Goal: Task Accomplishment & Management: Use online tool/utility

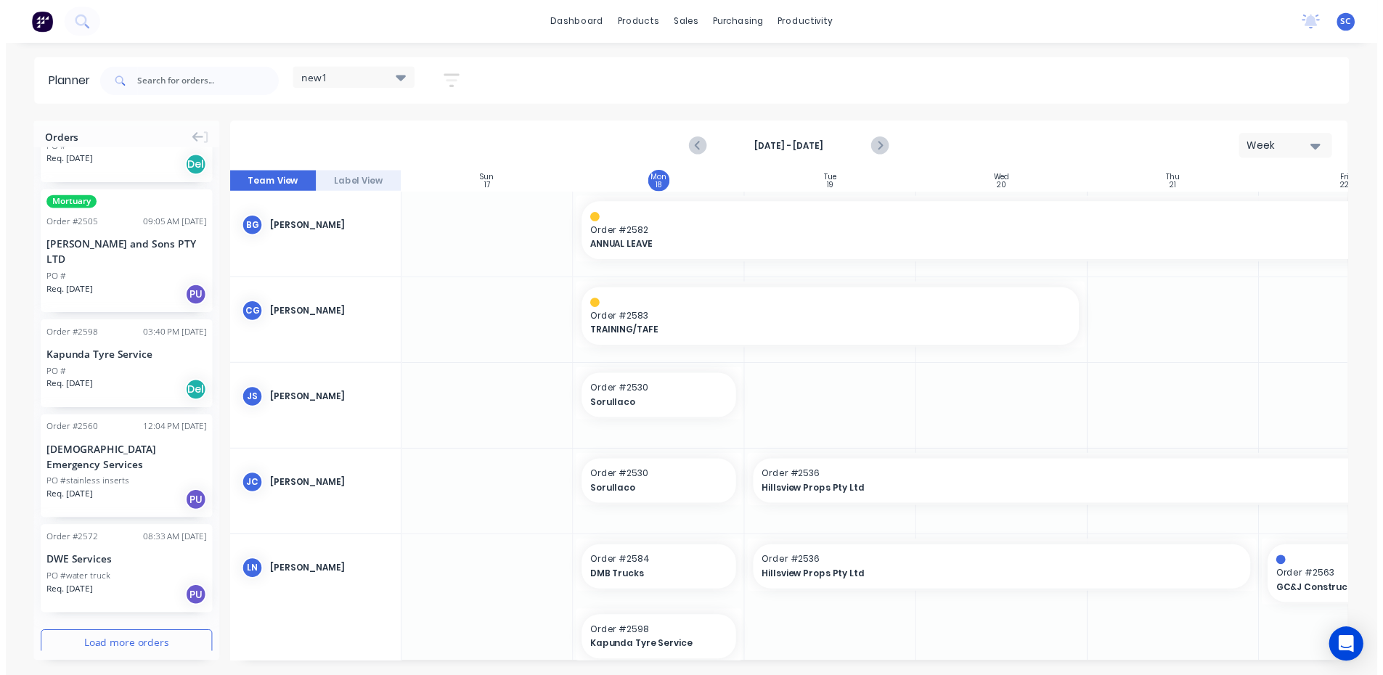
scroll to position [145, 0]
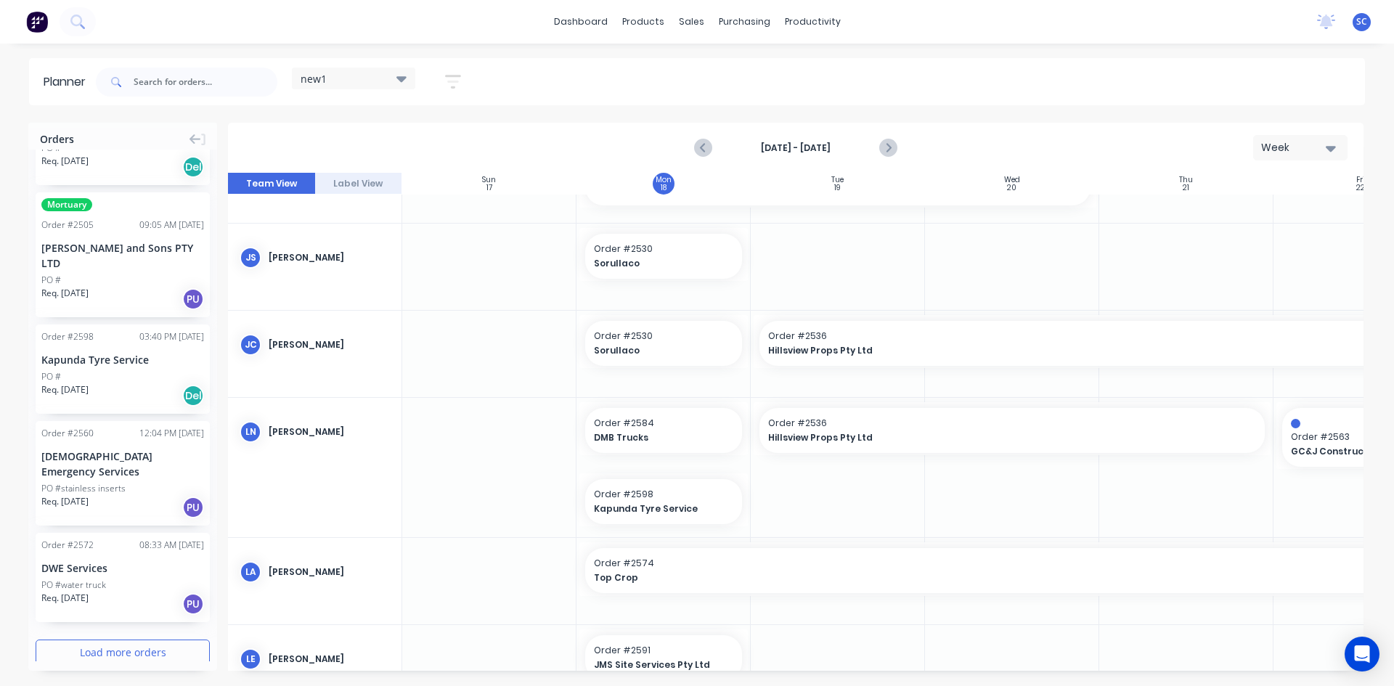
click at [409, 634] on div at bounding box center [489, 668] width 174 height 86
click at [822, 71] on div "Workflow" at bounding box center [838, 69] width 44 height 13
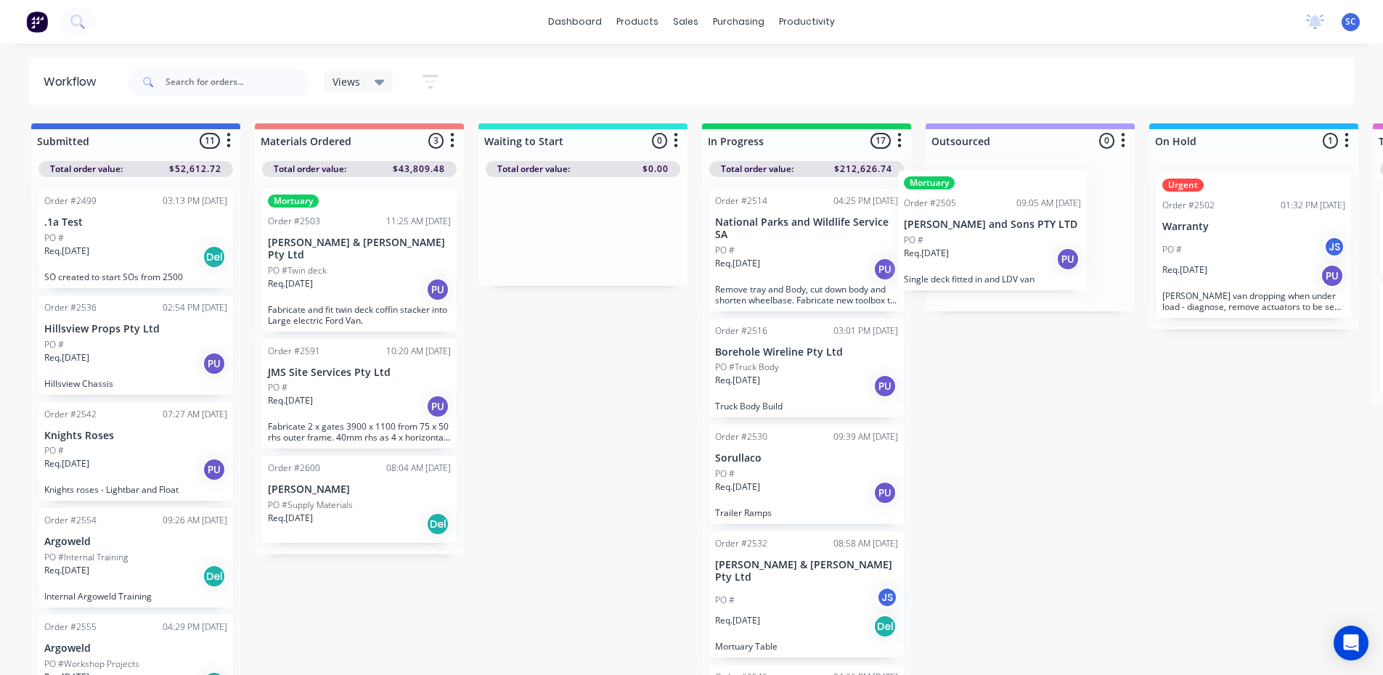
drag, startPoint x: 779, startPoint y: 235, endPoint x: 971, endPoint y: 216, distance: 193.3
click at [971, 216] on div "Submitted 11 Sort By Created date Required date Order number Customer name Most…" at bounding box center [1200, 400] width 2422 height 555
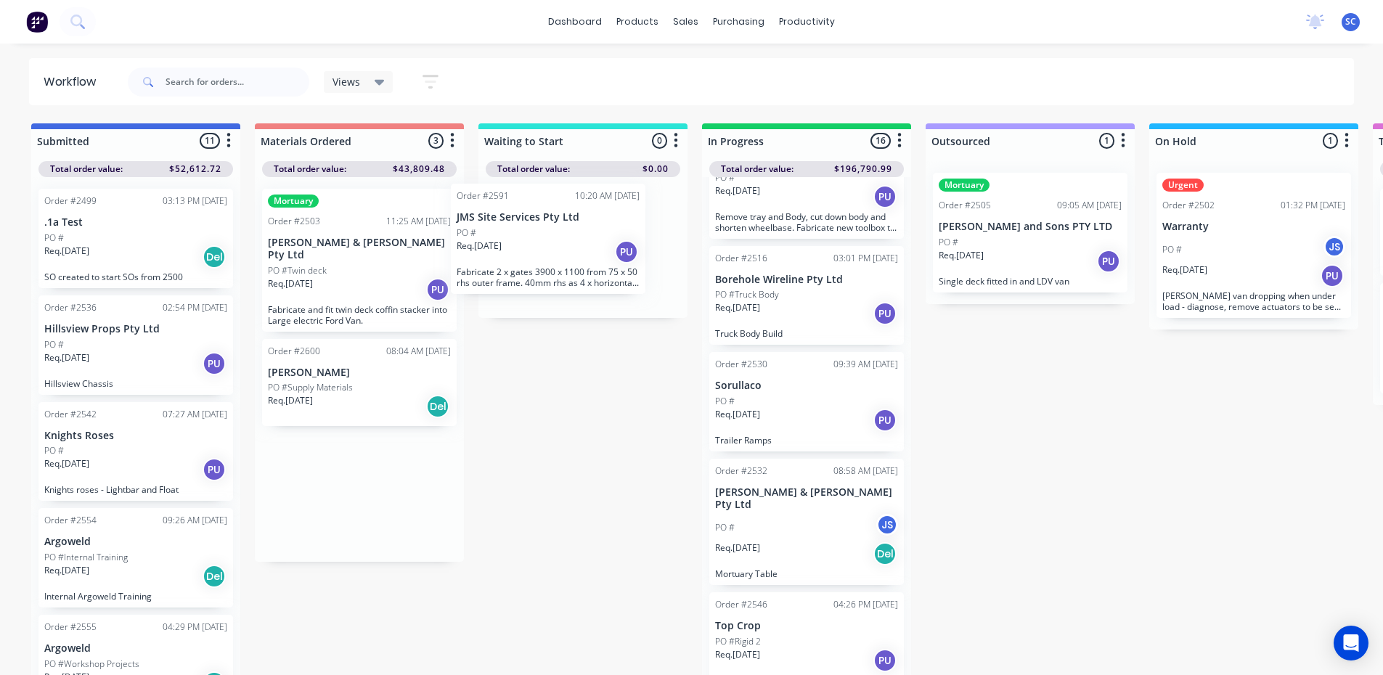
drag, startPoint x: 358, startPoint y: 383, endPoint x: 558, endPoint y: 237, distance: 247.8
click at [556, 237] on div "Submitted 11 Sort By Created date Required date Order number Customer name Most…" at bounding box center [1200, 400] width 2422 height 555
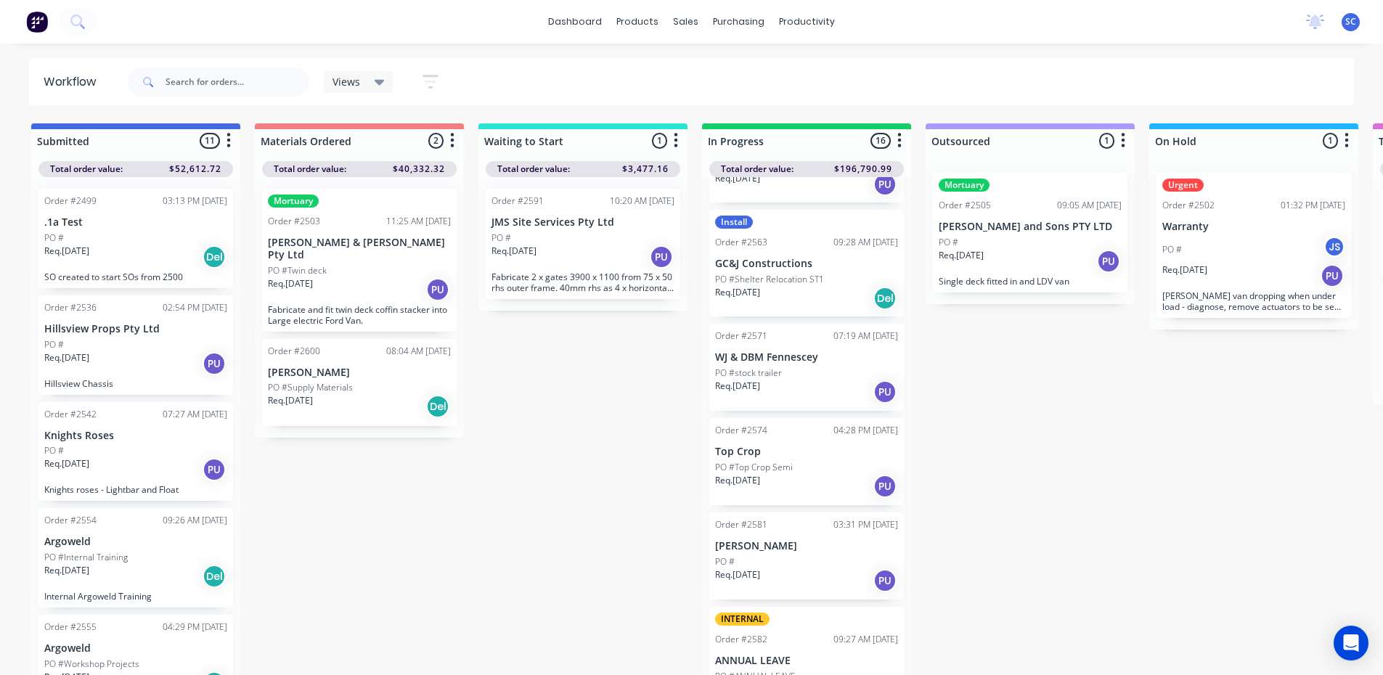
scroll to position [871, 0]
click at [535, 633] on div "Submitted 11 Sort By Created date Required date Order number Customer name Most…" at bounding box center [1200, 400] width 2422 height 555
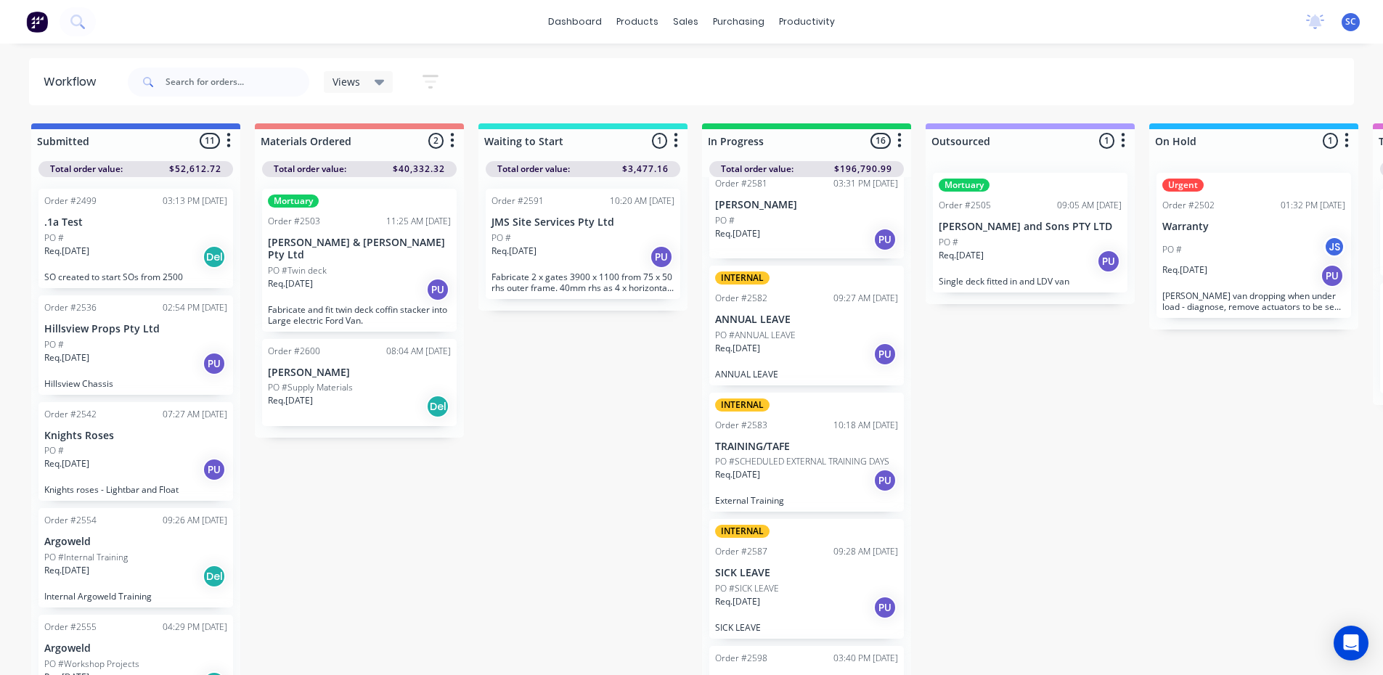
scroll to position [1235, 0]
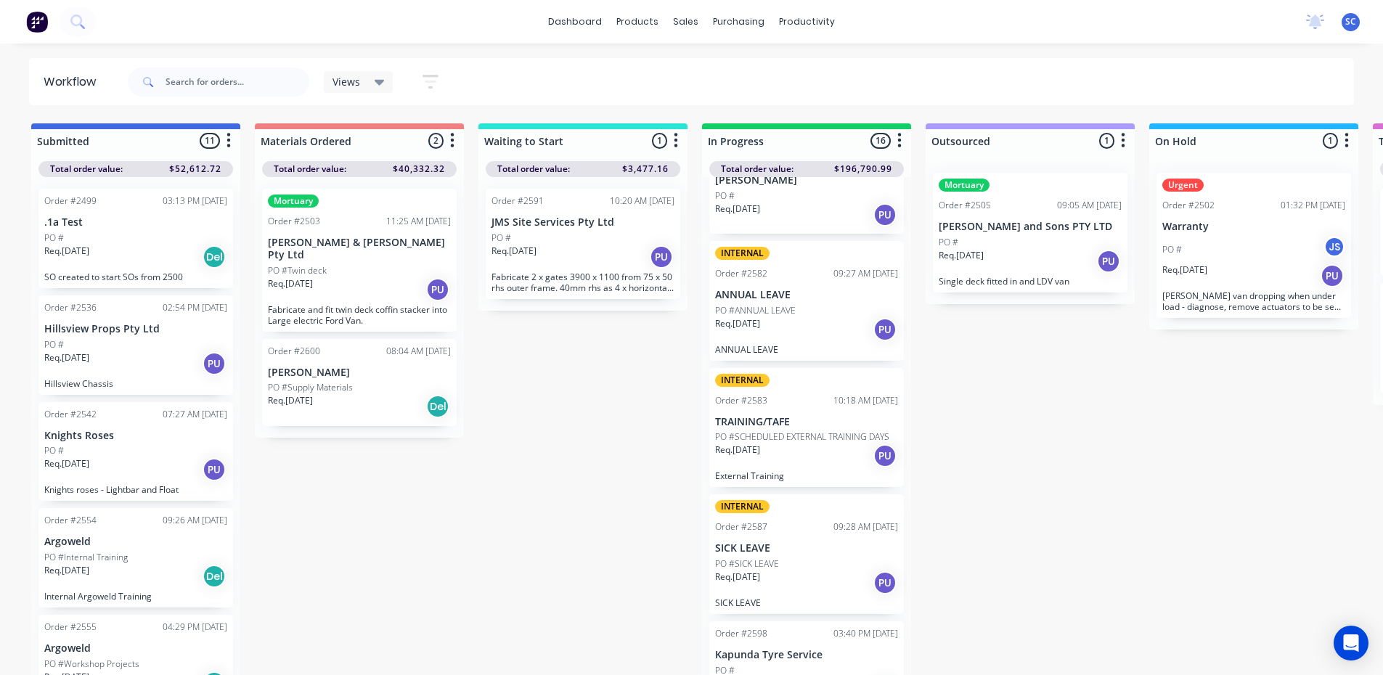
click at [550, 638] on div "Submitted 11 Sort By Created date Required date Order number Customer name Most…" at bounding box center [1200, 400] width 2422 height 555
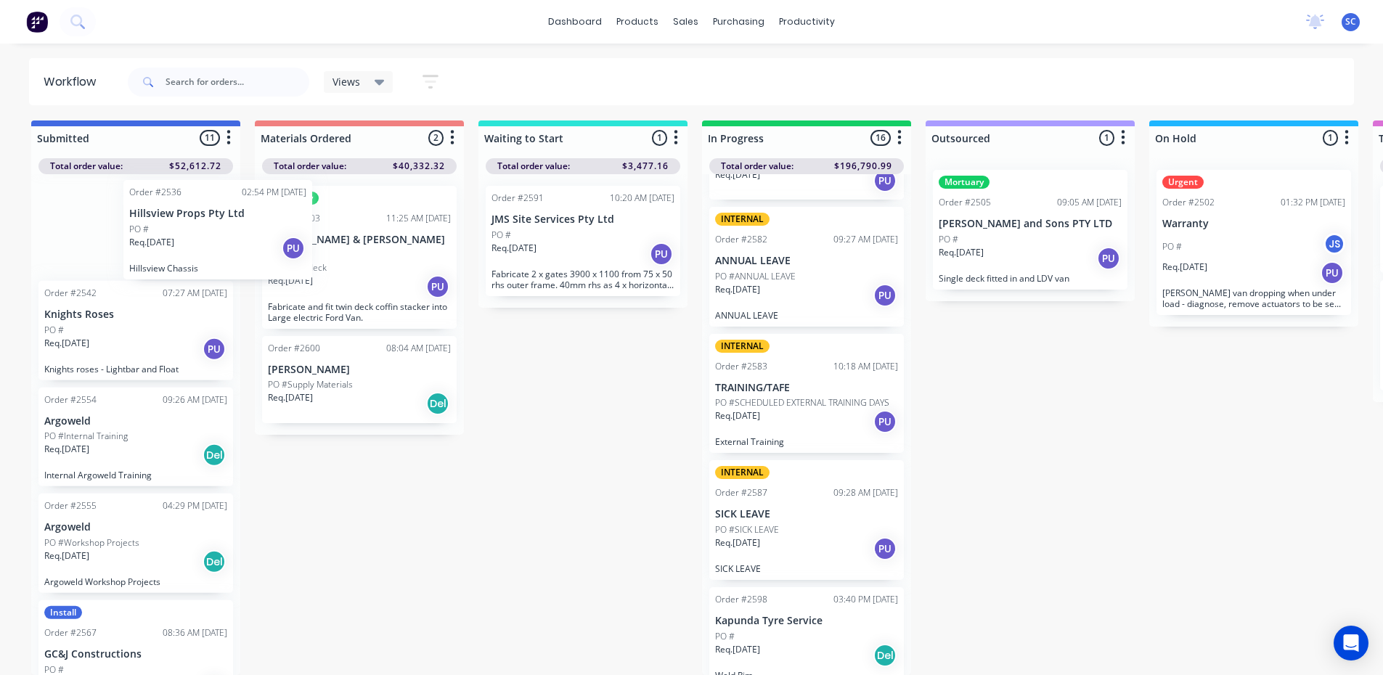
scroll to position [111, 0]
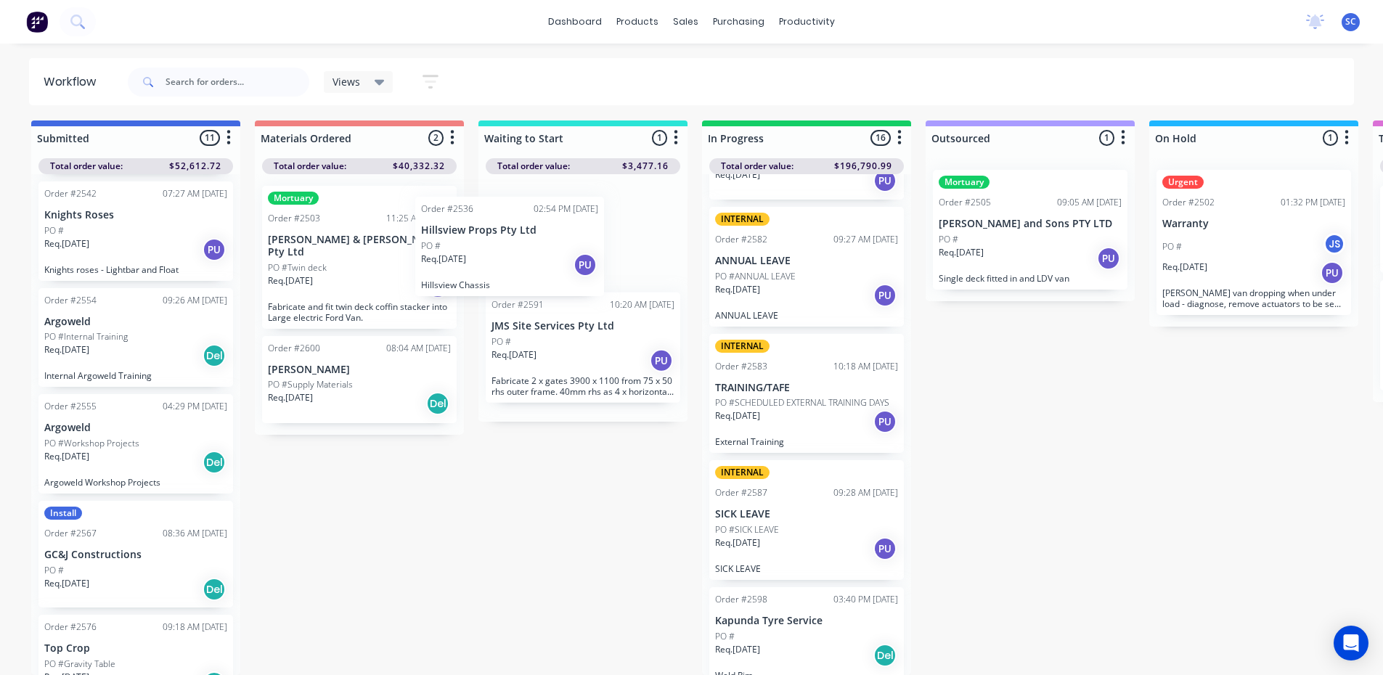
drag, startPoint x: 117, startPoint y: 234, endPoint x: 501, endPoint y: 273, distance: 386.2
click at [501, 273] on div "Submitted 11 Sort By Created date Required date Order number Customer name Most…" at bounding box center [1200, 398] width 2422 height 555
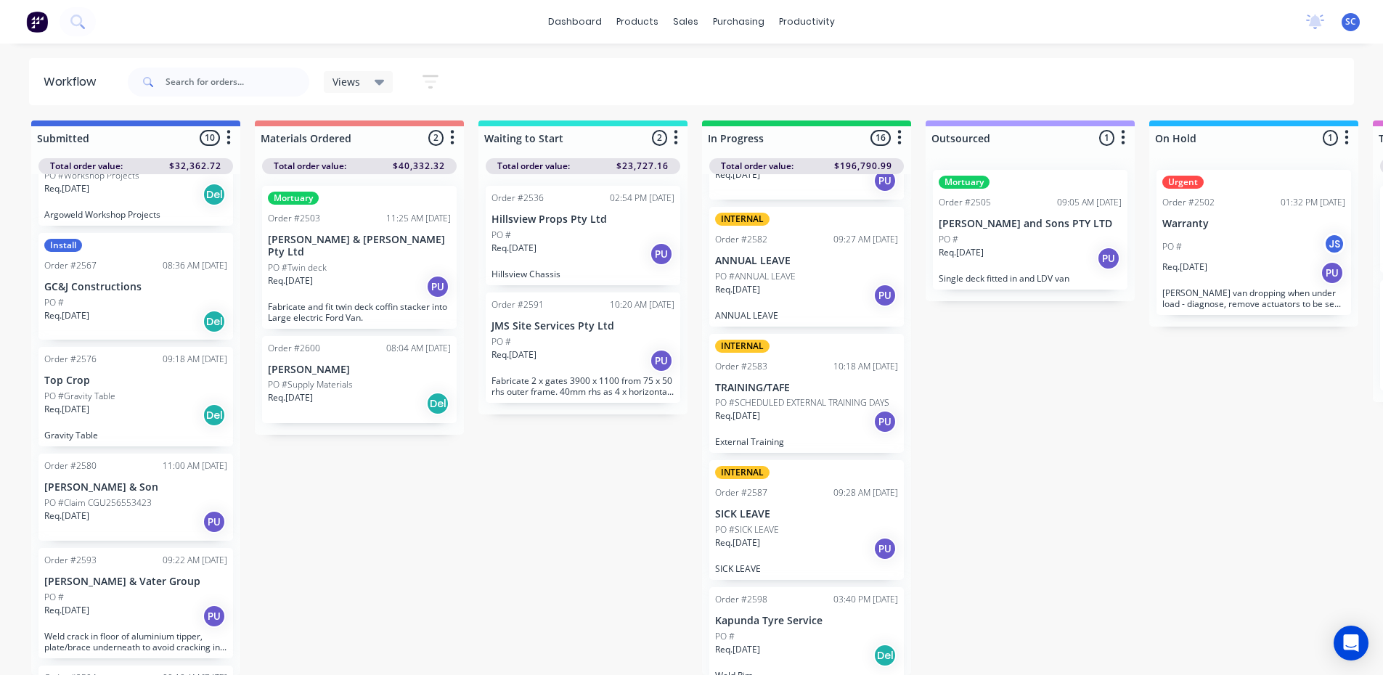
scroll to position [402, 0]
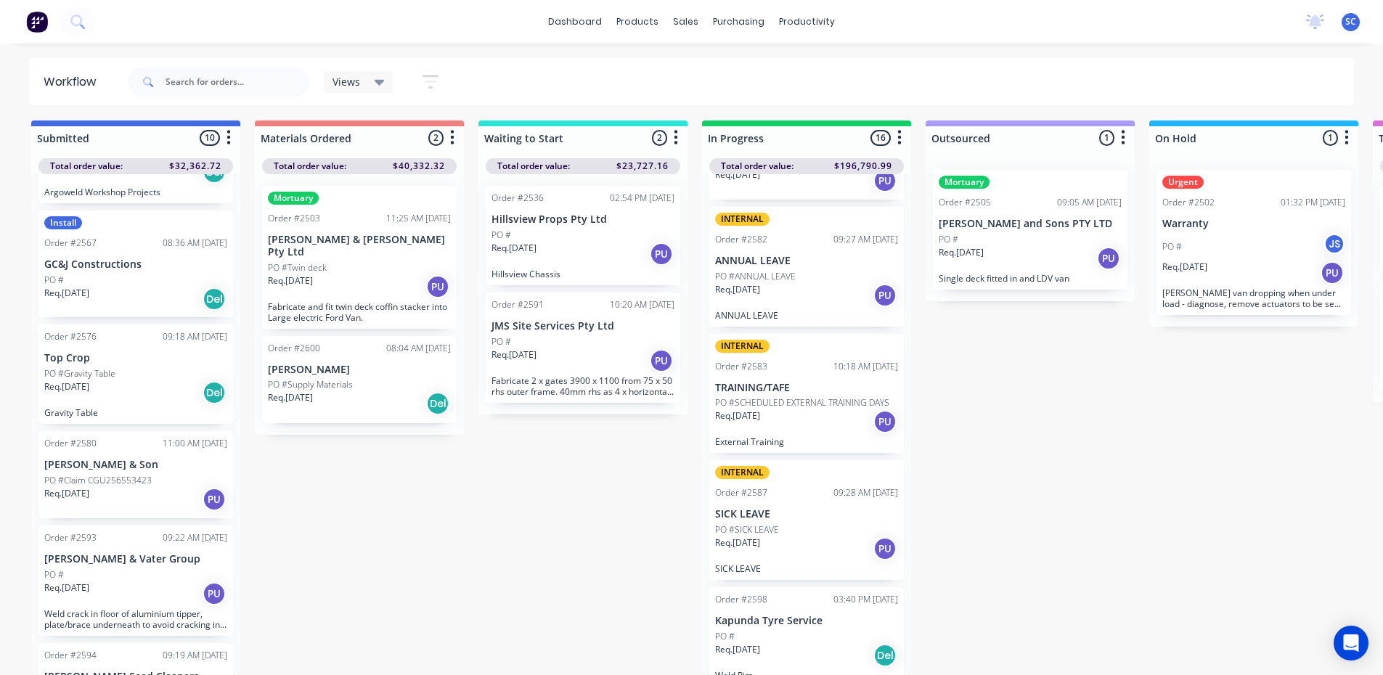
click at [148, 497] on div "Req. [DATE] PU" at bounding box center [135, 499] width 183 height 25
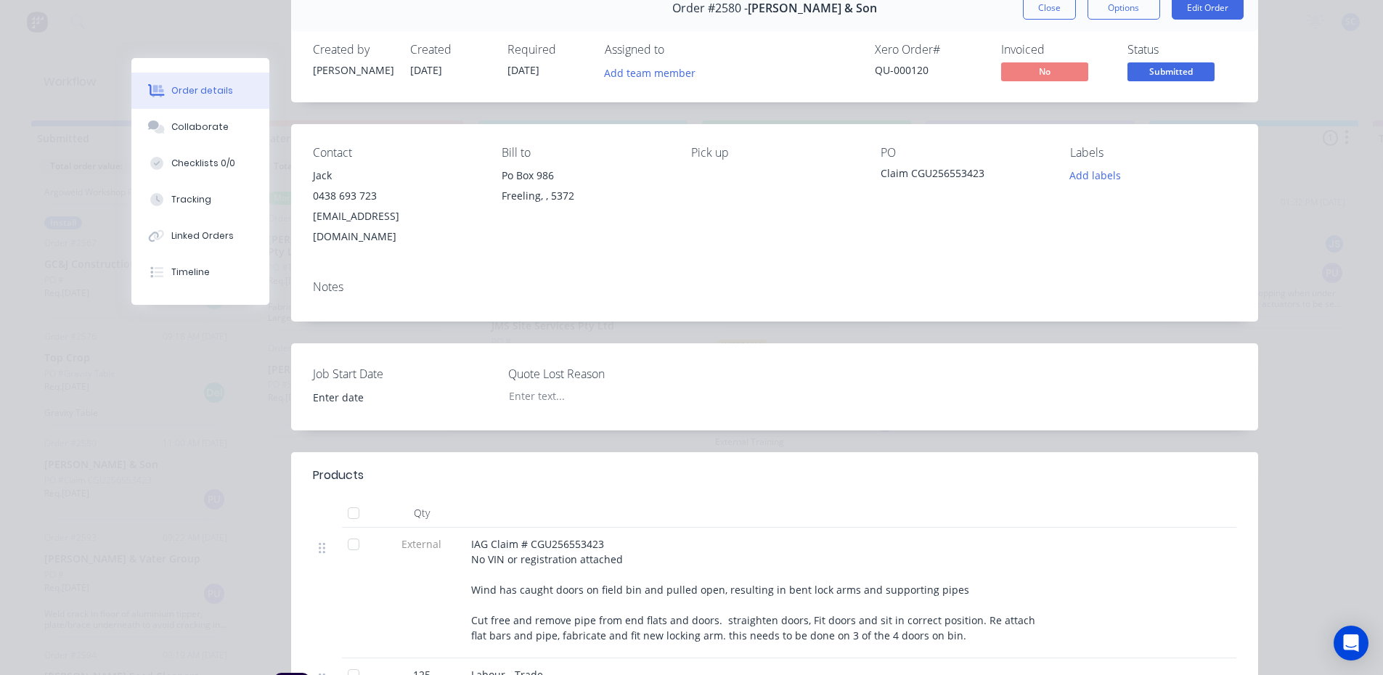
scroll to position [0, 0]
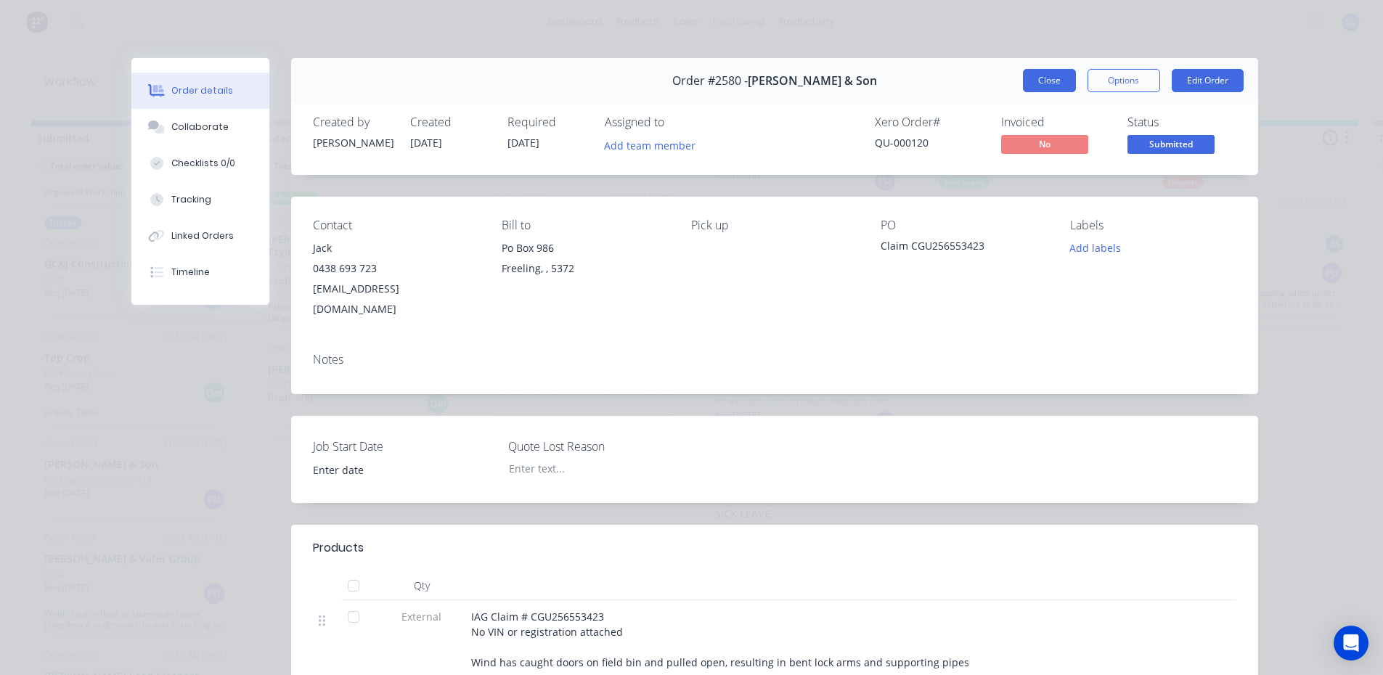
click at [1023, 78] on button "Close" at bounding box center [1049, 80] width 53 height 23
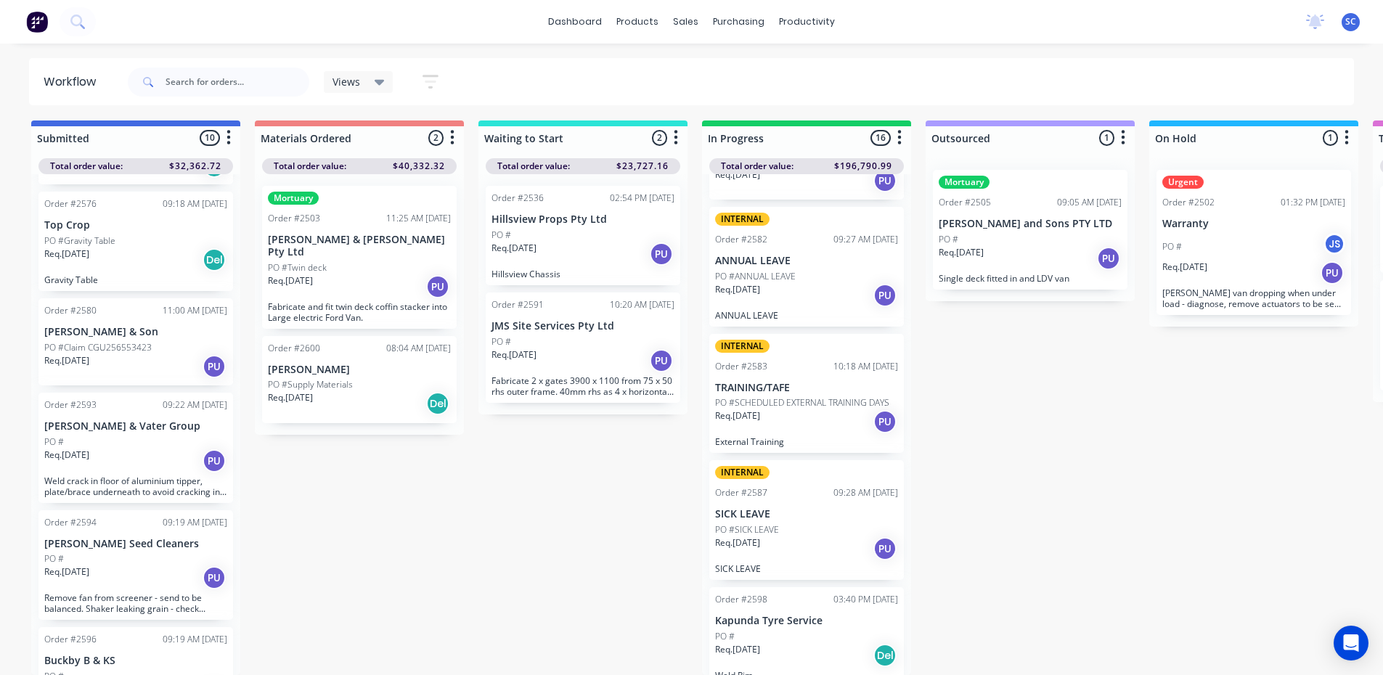
scroll to position [598, 0]
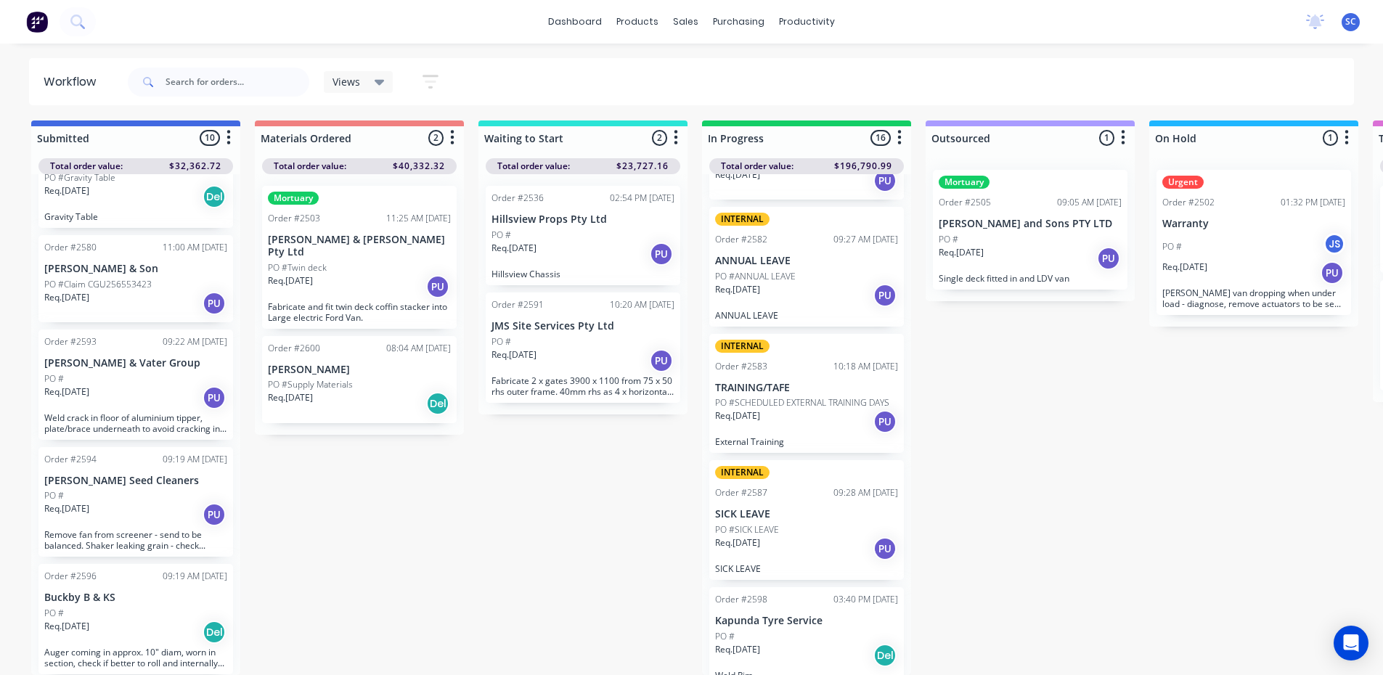
click at [146, 620] on div "Req. [DATE] Del" at bounding box center [135, 632] width 183 height 25
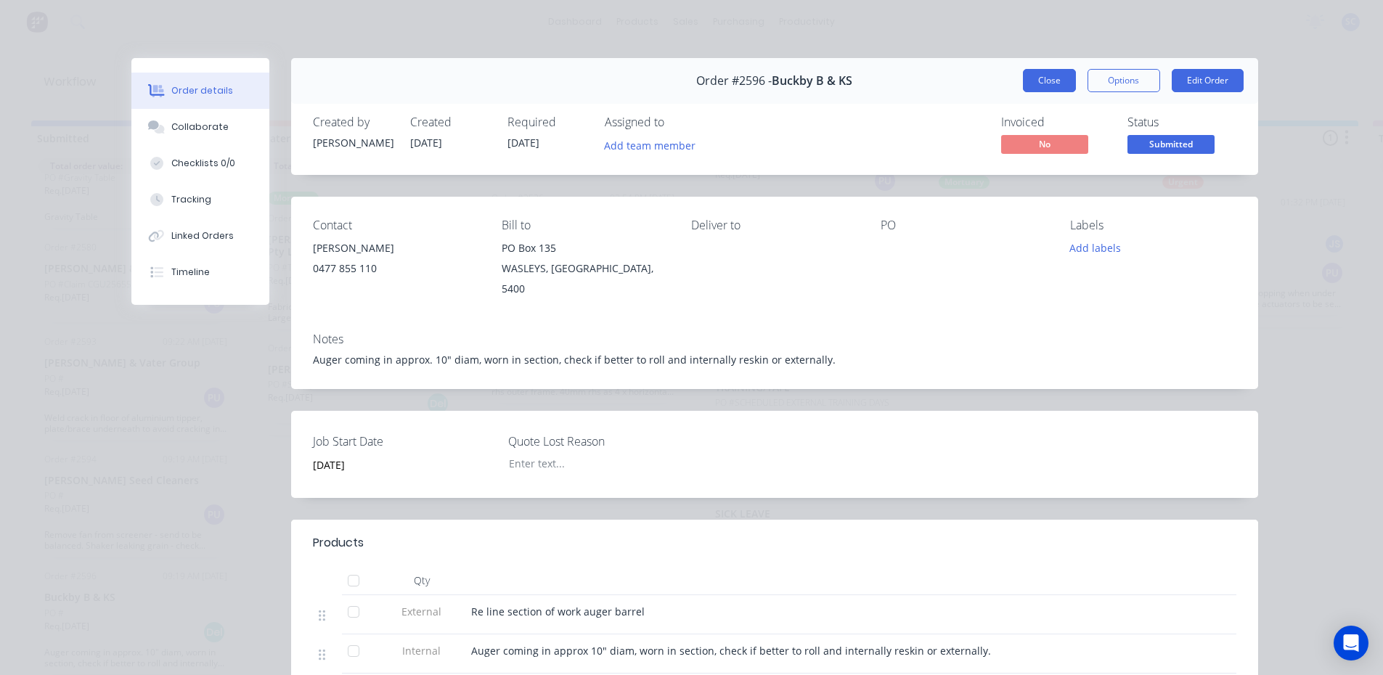
click at [1057, 79] on button "Close" at bounding box center [1049, 80] width 53 height 23
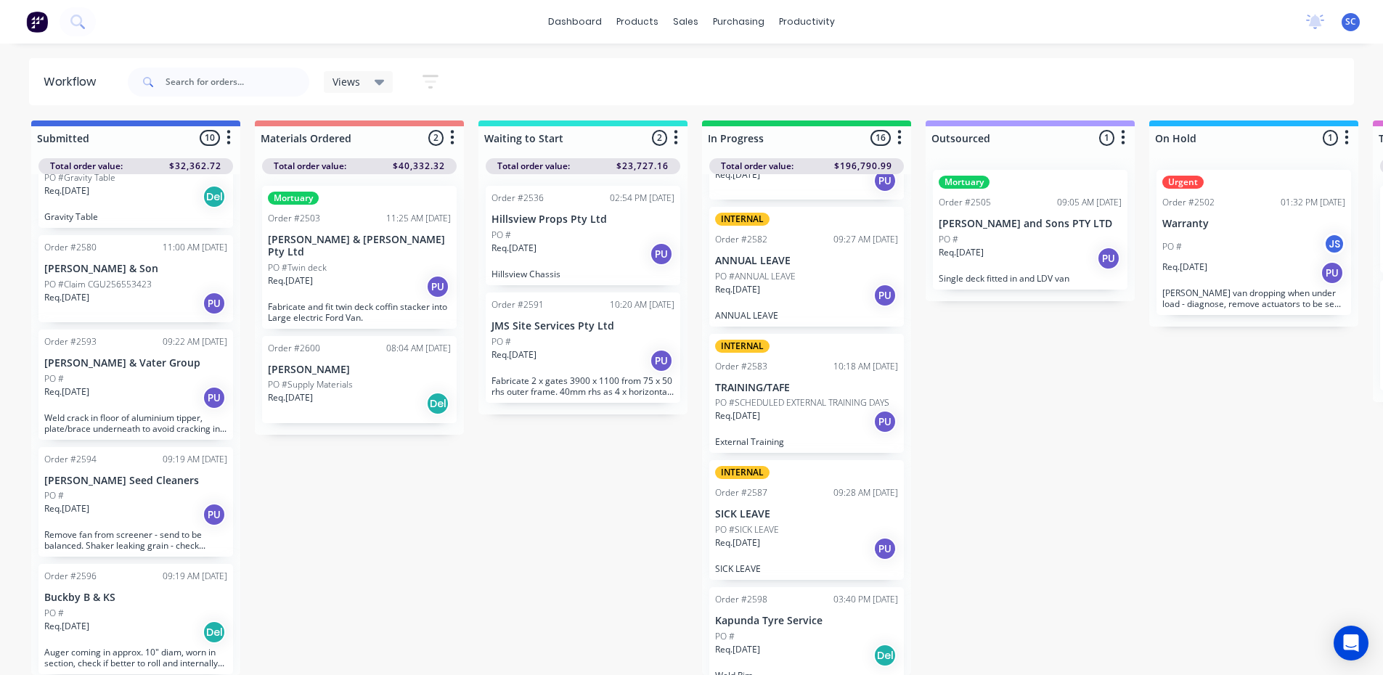
click at [691, 125] on div "Submitted 10 Sort By Created date Required date Order number Customer name Most…" at bounding box center [1200, 398] width 2422 height 555
click at [686, 211] on div "Order #2536 02:54 PM [DATE] Hillsview Props Pty Ltd PO # Req. [DATE] PU Hillsvi…" at bounding box center [583, 294] width 209 height 240
click at [521, 650] on div "Submitted 10 Sort By Created date Required date Order number Customer name Most…" at bounding box center [1200, 398] width 2422 height 555
click at [369, 630] on div "Submitted 10 Sort By Created date Required date Order number Customer name Most…" at bounding box center [1200, 398] width 2422 height 555
drag, startPoint x: 763, startPoint y: 675, endPoint x: 915, endPoint y: 672, distance: 152.5
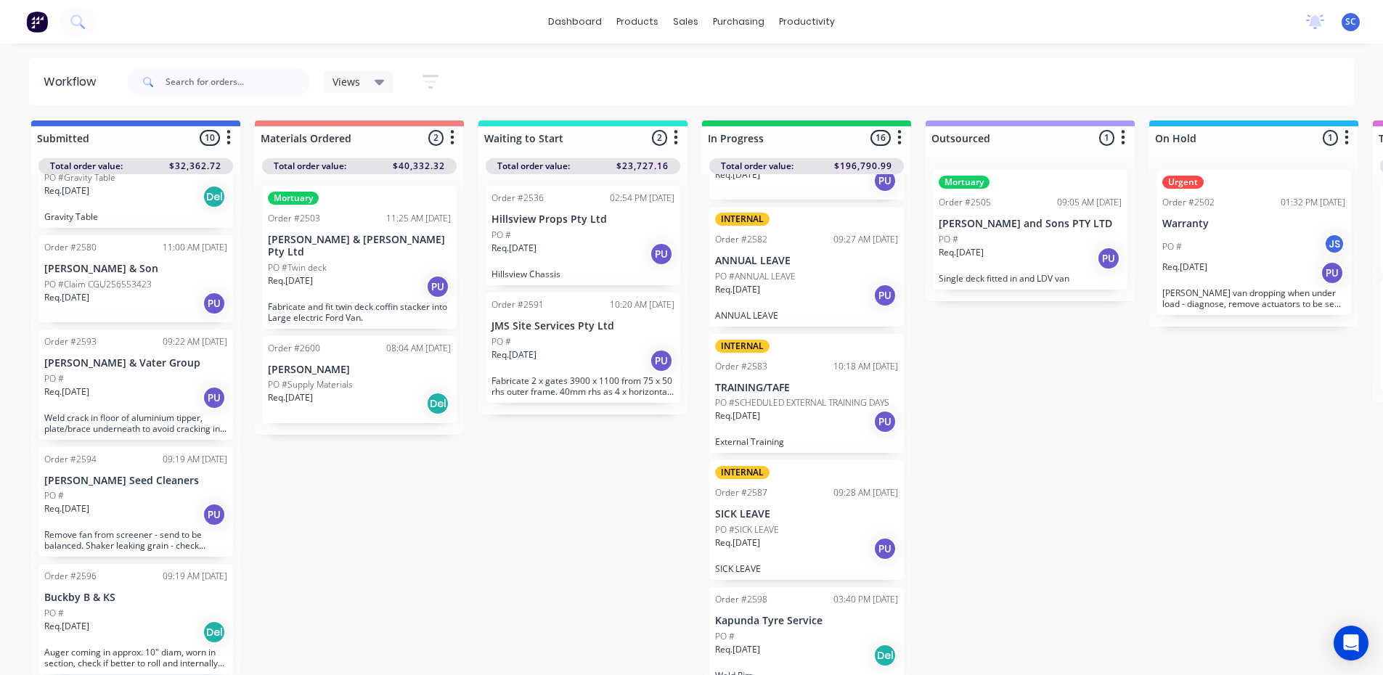
click at [915, 672] on div "Submitted 10 Sort By Created date Required date Order number Customer name Most…" at bounding box center [1200, 398] width 2422 height 555
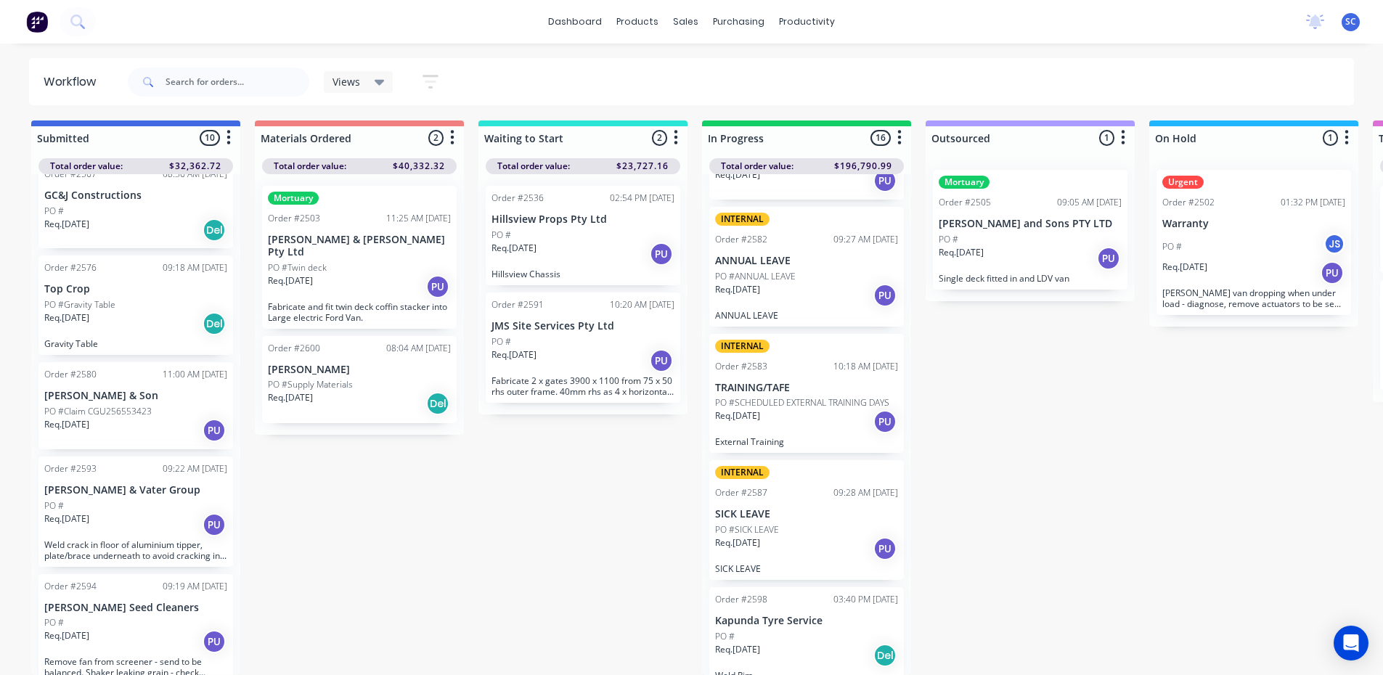
scroll to position [452, 0]
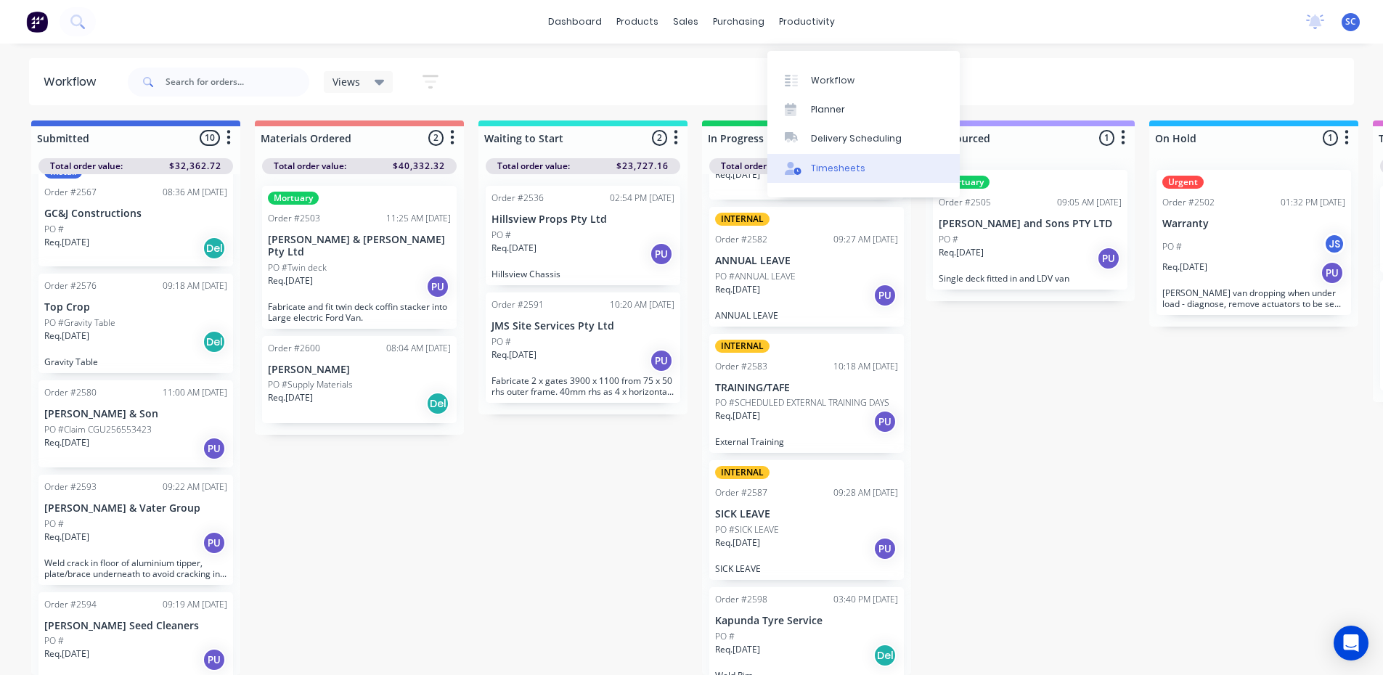
click at [840, 162] on div "Timesheets" at bounding box center [838, 168] width 54 height 13
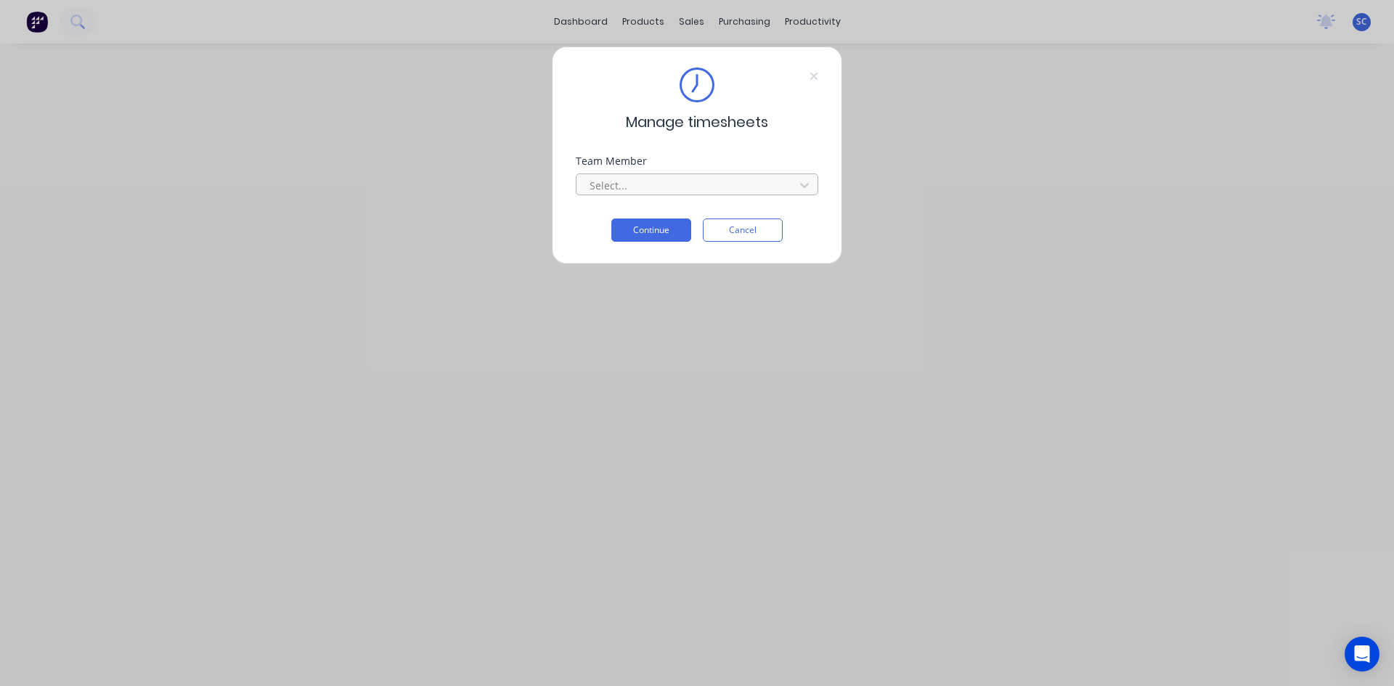
click at [667, 184] on div at bounding box center [687, 185] width 199 height 18
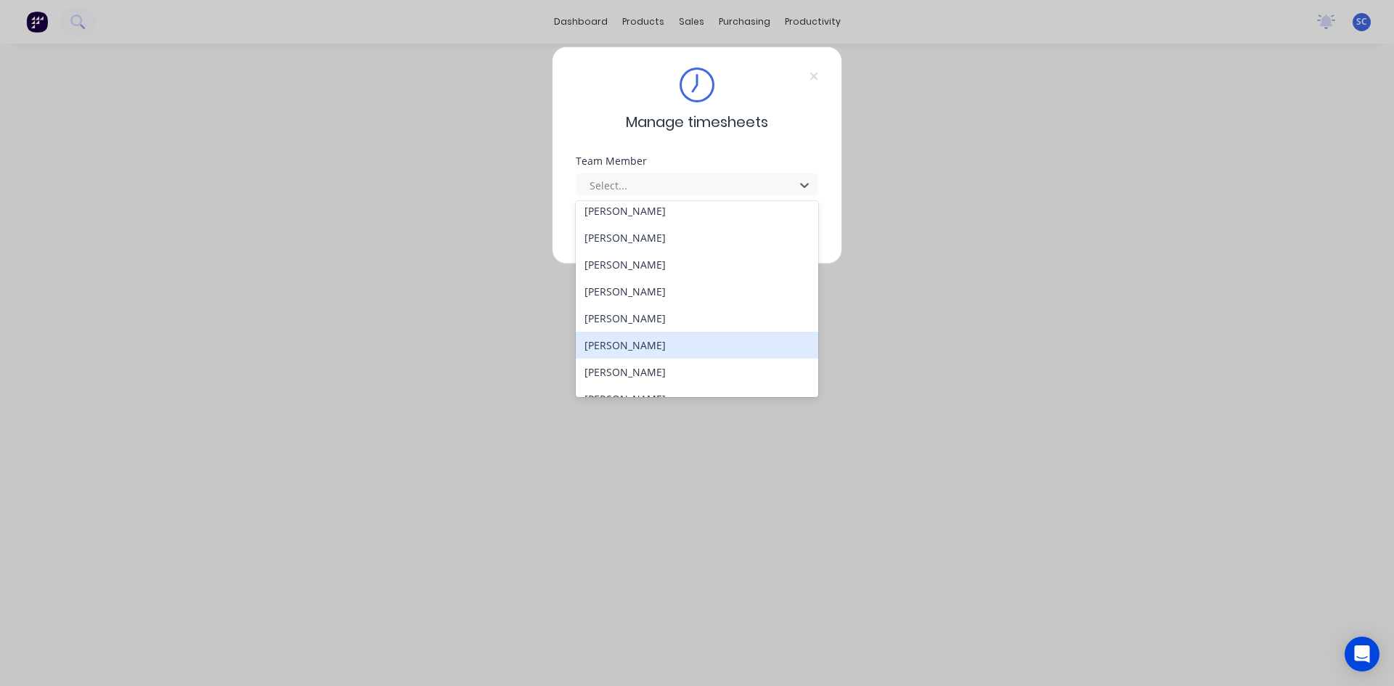
scroll to position [328, 0]
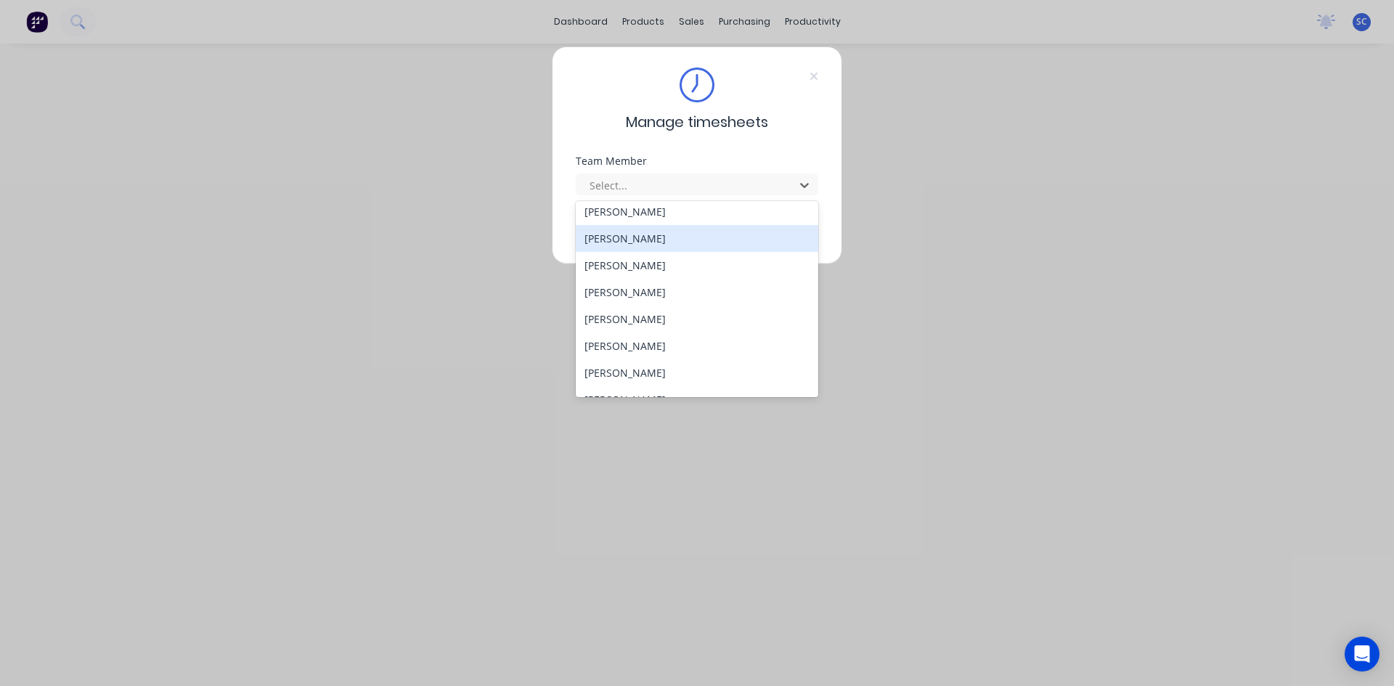
click at [634, 244] on div "[PERSON_NAME]" at bounding box center [697, 238] width 243 height 27
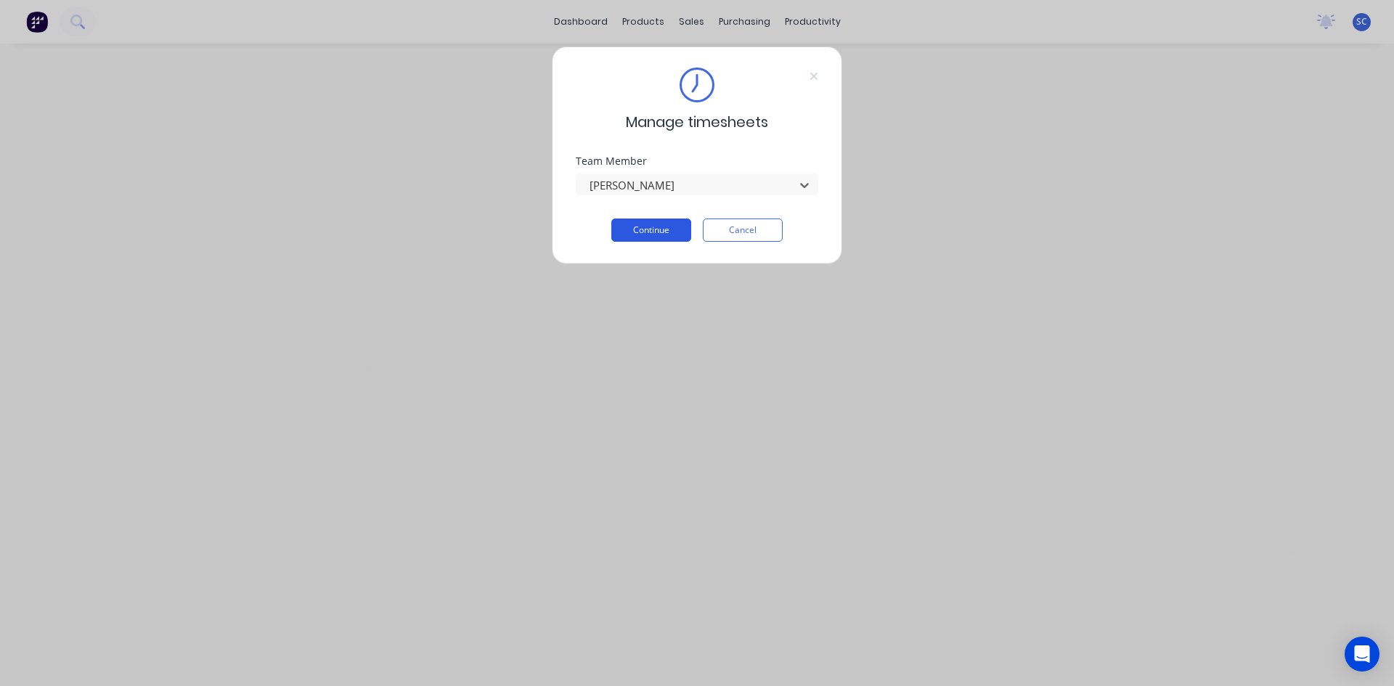
click at [672, 228] on button "Continue" at bounding box center [651, 230] width 80 height 23
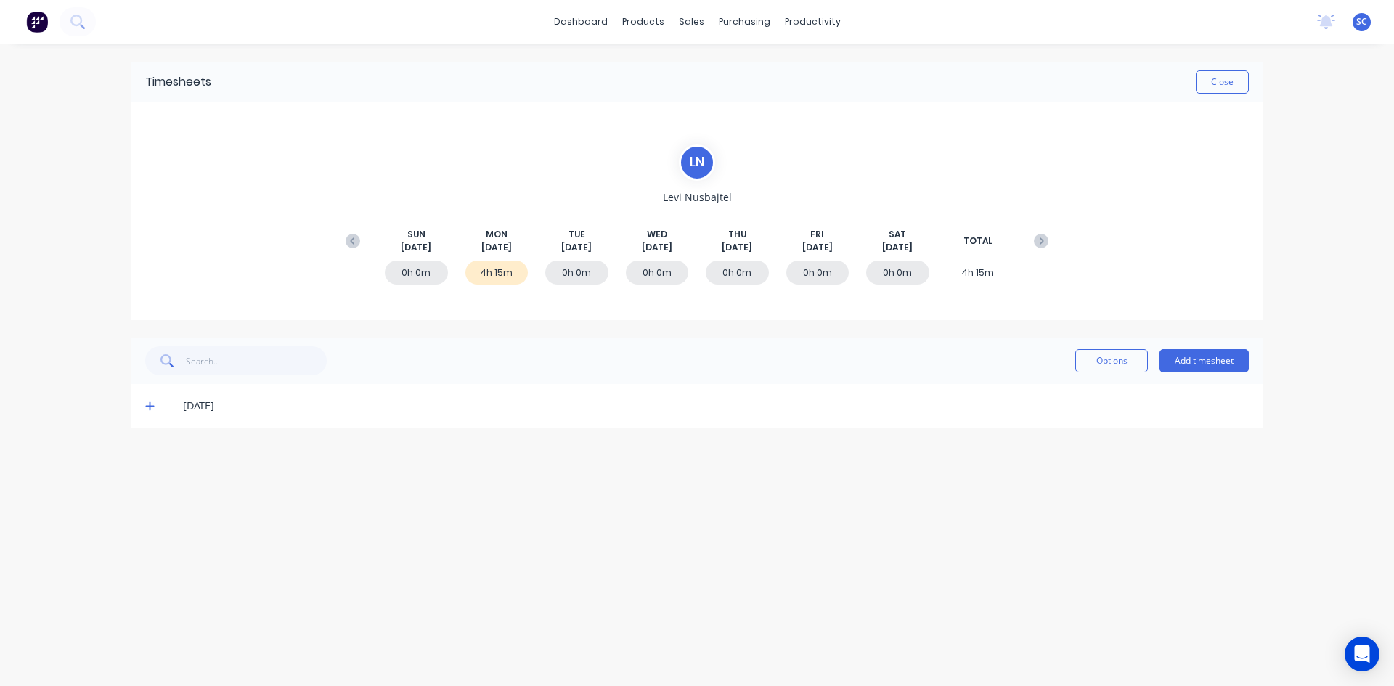
click at [151, 406] on icon at bounding box center [149, 406] width 9 height 9
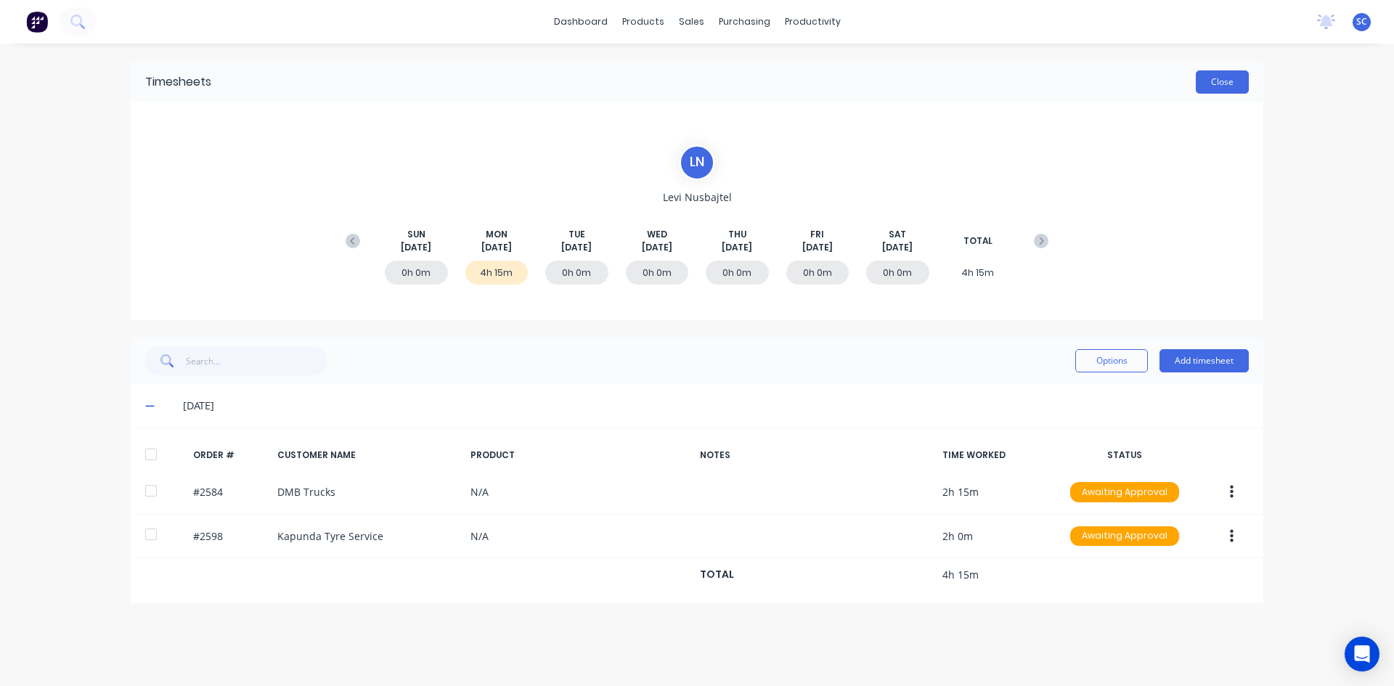
click at [1227, 80] on button "Close" at bounding box center [1222, 81] width 53 height 23
